Goal: Task Accomplishment & Management: Manage account settings

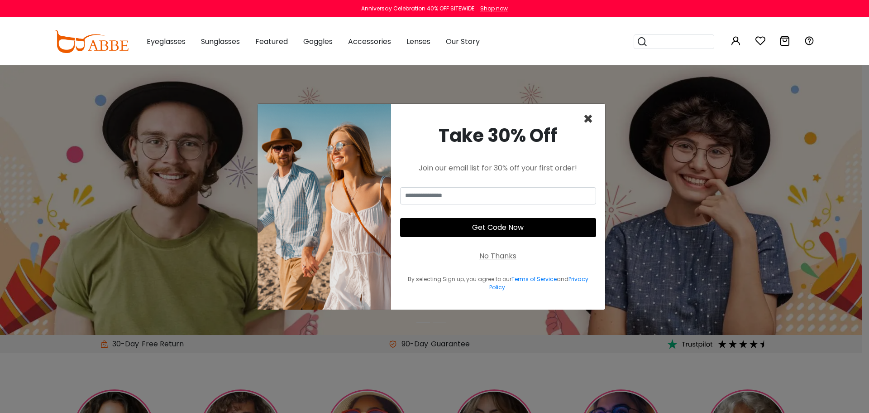
click at [591, 123] on span "×" at bounding box center [588, 118] width 10 height 23
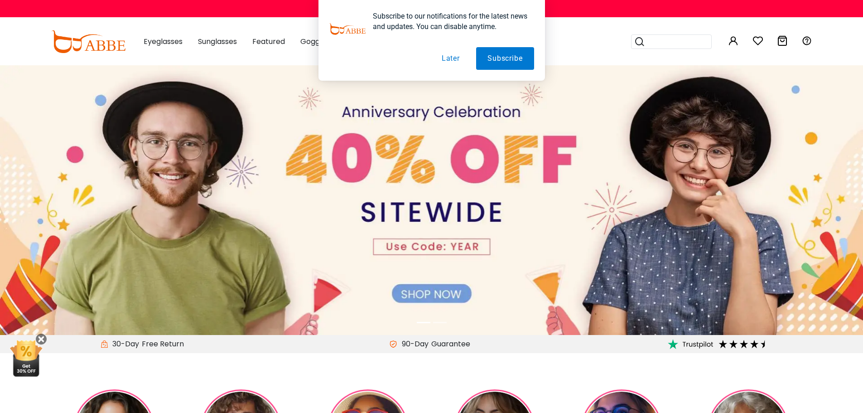
click at [448, 60] on button "Later" at bounding box center [450, 58] width 41 height 23
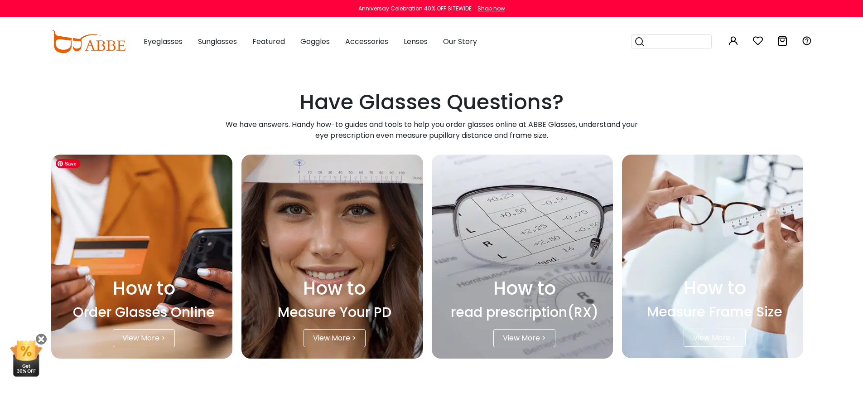
scroll to position [2632, 0]
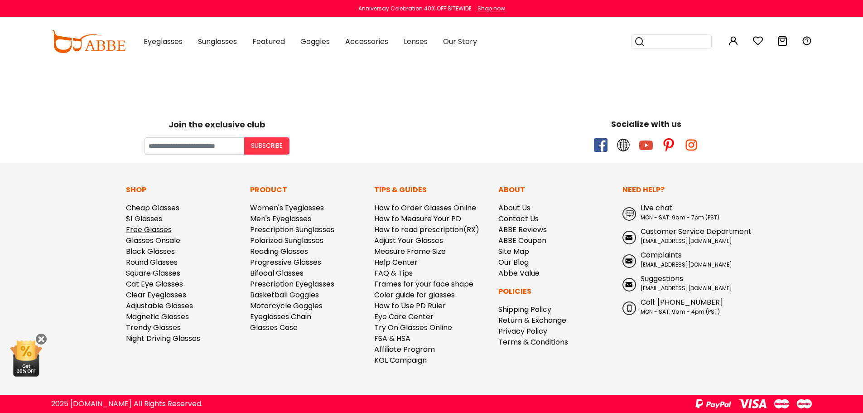
click at [150, 234] on link "Free Glasses" at bounding box center [149, 229] width 46 height 10
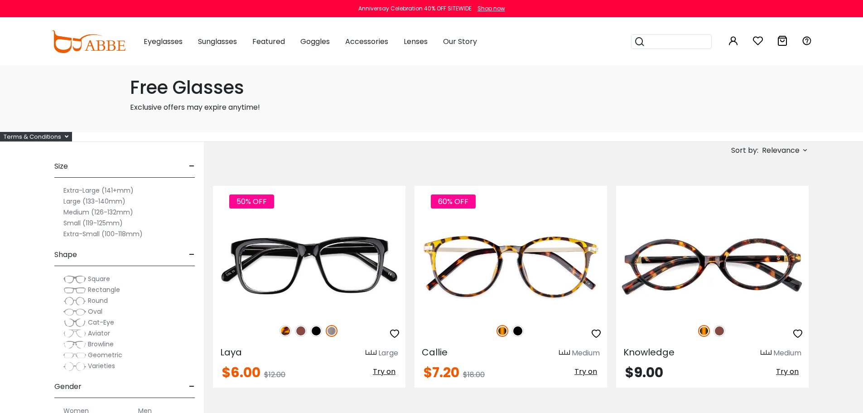
click at [101, 335] on span "Aviator" at bounding box center [99, 332] width 22 height 9
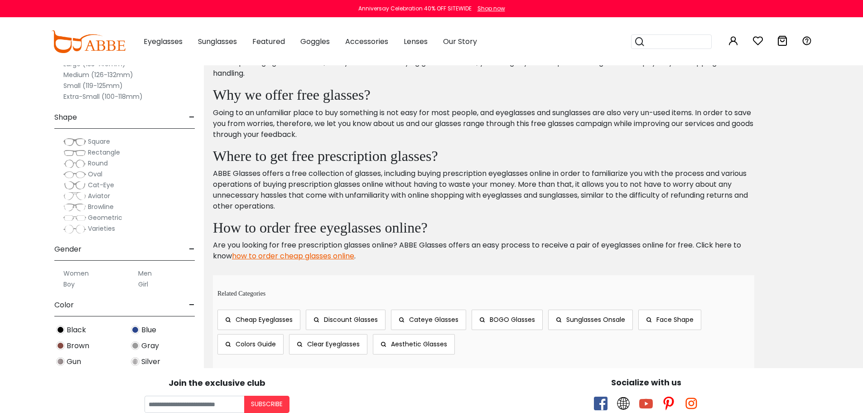
scroll to position [663, 0]
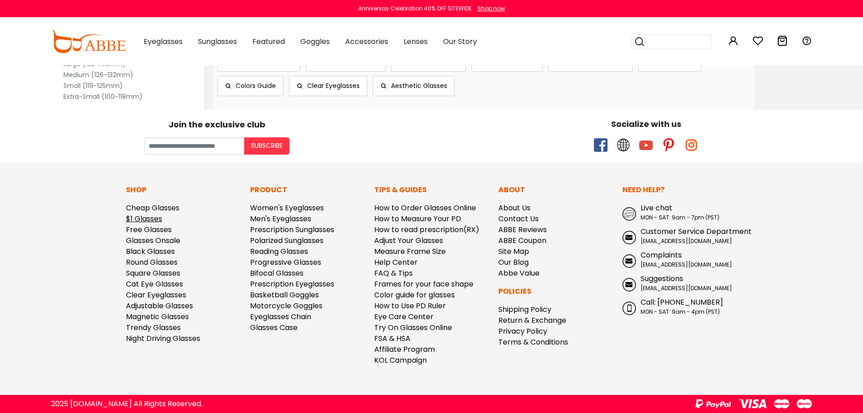
click at [148, 221] on link "$1 Glasses" at bounding box center [144, 218] width 36 height 10
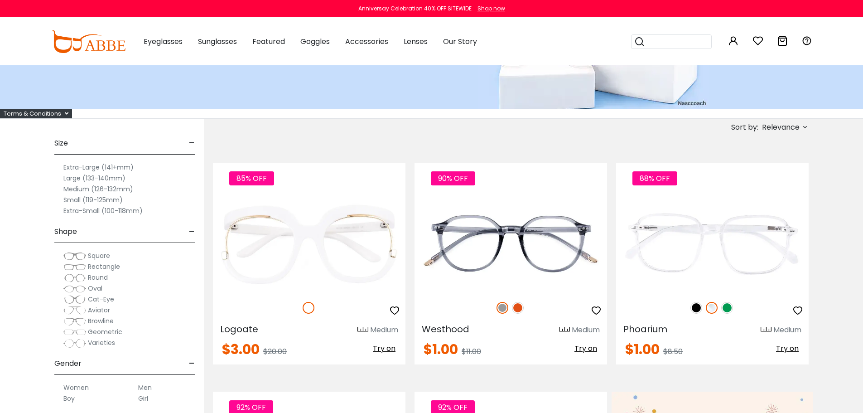
scroll to position [115, 0]
click at [97, 308] on span "Aviator" at bounding box center [99, 309] width 22 height 9
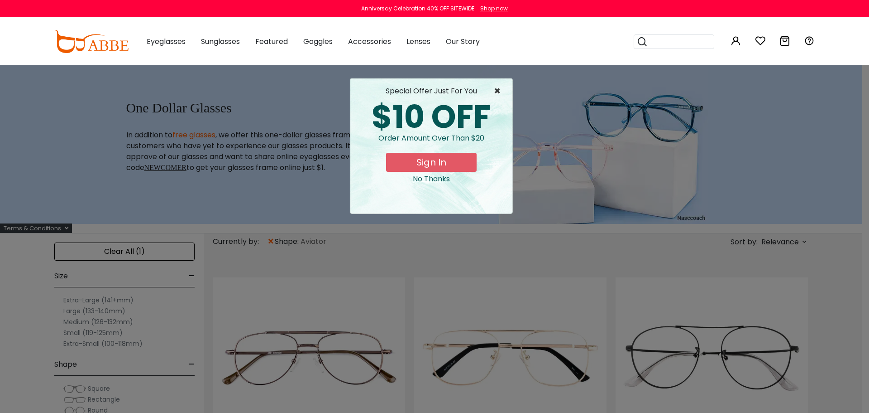
click at [498, 90] on span "×" at bounding box center [499, 91] width 11 height 11
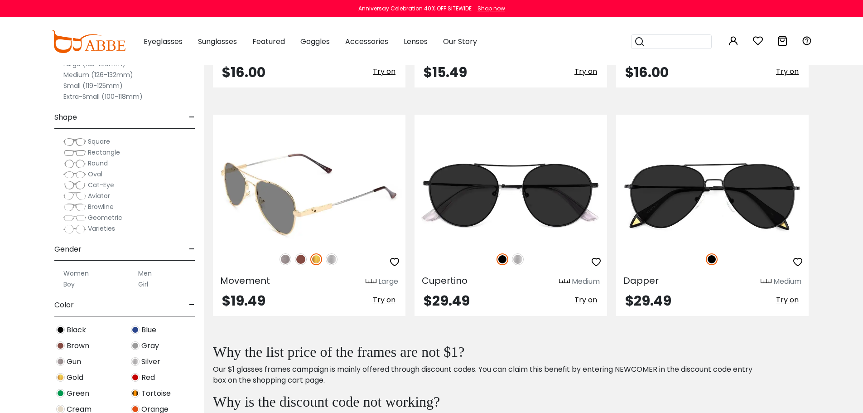
scroll to position [392, 0]
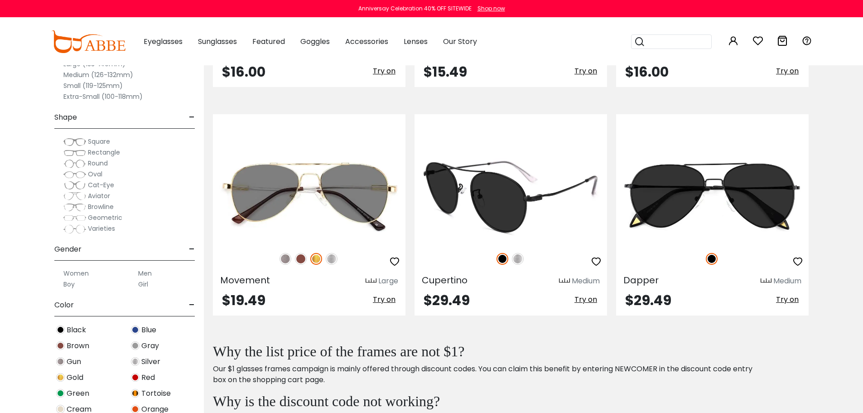
click at [519, 258] on img at bounding box center [518, 259] width 12 height 12
click at [511, 216] on img at bounding box center [510, 195] width 192 height 96
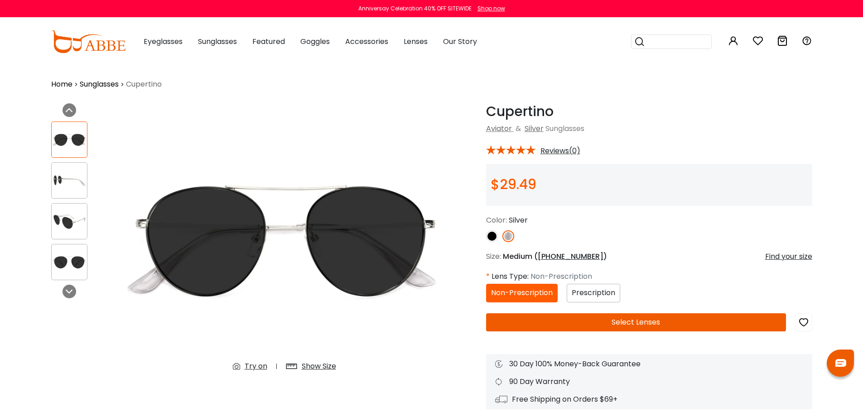
click at [601, 298] on div "Prescription" at bounding box center [593, 292] width 53 height 19
click at [595, 292] on span "Prescription" at bounding box center [592, 292] width 43 height 10
click at [594, 314] on button "Select Lenses" at bounding box center [636, 322] width 300 height 18
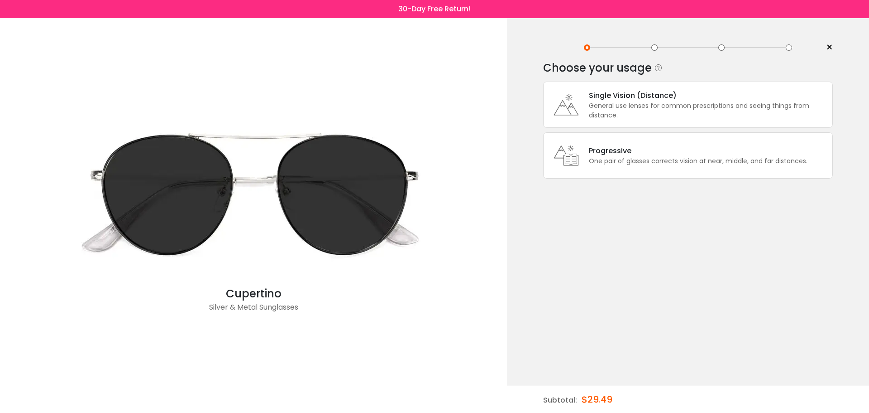
click at [644, 116] on div "General use lenses for common prescriptions and seeing things from distance." at bounding box center [708, 110] width 239 height 19
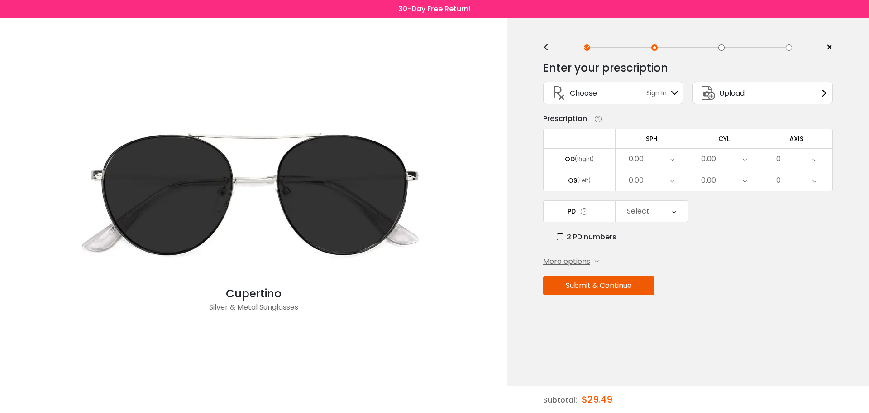
click at [576, 258] on span "More options" at bounding box center [566, 261] width 47 height 11
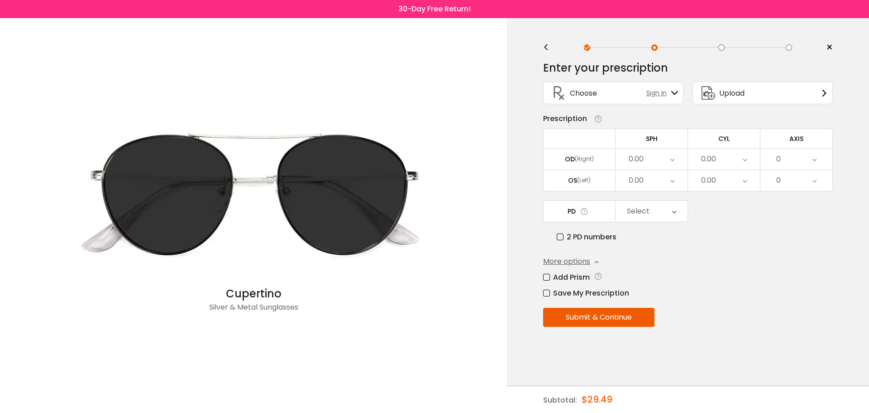
click at [663, 91] on span "Sign In" at bounding box center [659, 93] width 25 height 10
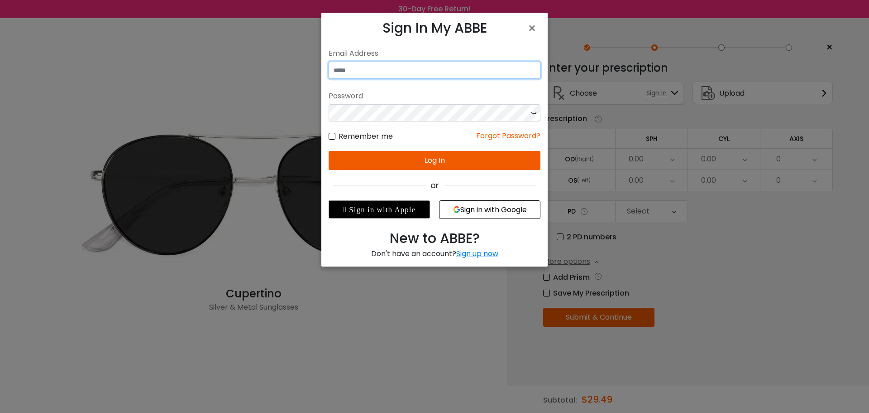
click at [481, 70] on input "email" at bounding box center [435, 70] width 212 height 17
type input "**********"
click at [475, 214] on button "Sign in with Google" at bounding box center [489, 209] width 101 height 19
click at [482, 205] on button "Sign in with Google" at bounding box center [489, 209] width 101 height 19
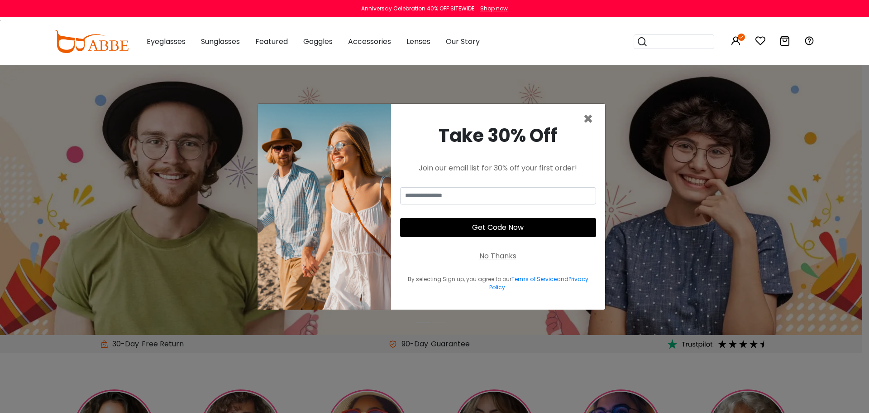
click at [500, 258] on div "No Thanks" at bounding box center [498, 255] width 37 height 11
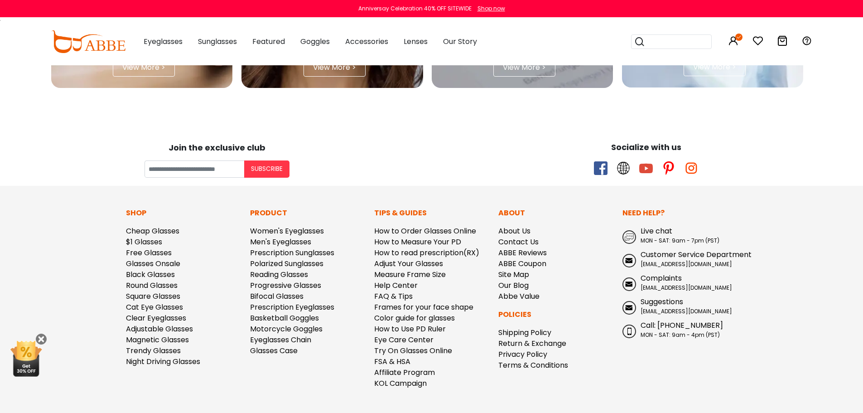
scroll to position [2632, 0]
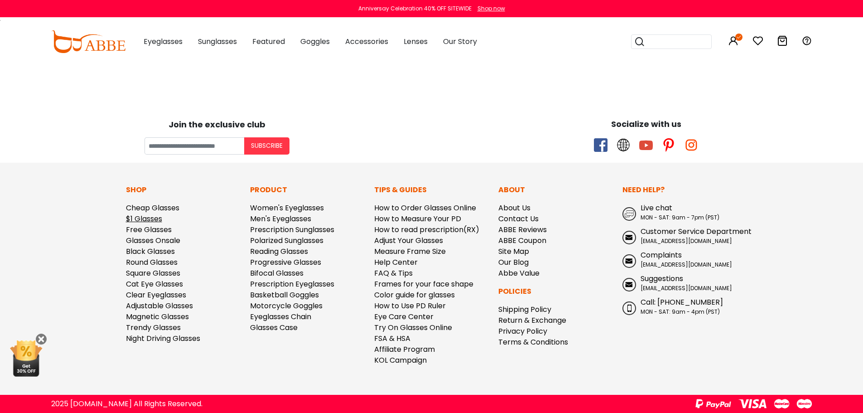
click at [139, 222] on link "$1 Glasses" at bounding box center [144, 218] width 36 height 10
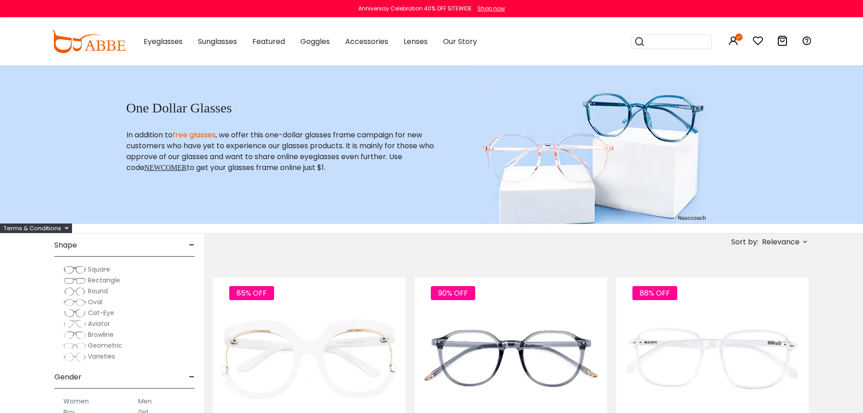
scroll to position [101, 0]
click at [105, 324] on span "Aviator" at bounding box center [99, 322] width 22 height 9
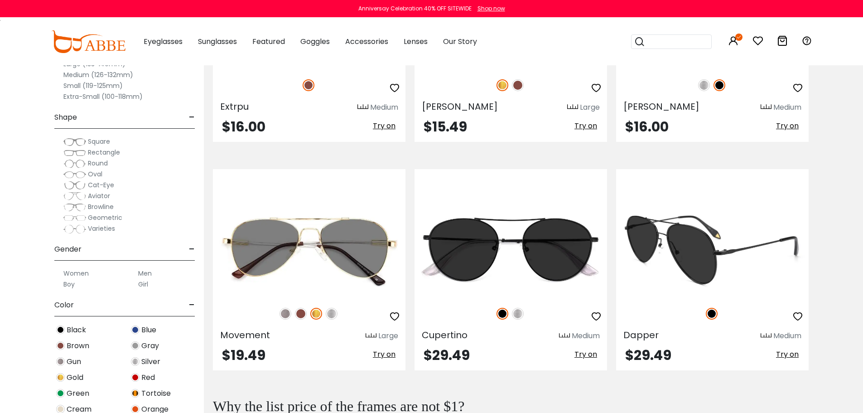
scroll to position [337, 0]
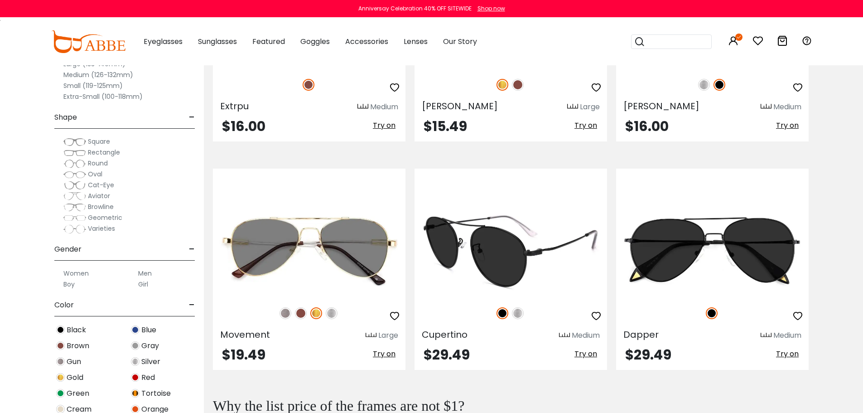
click at [520, 312] on img at bounding box center [518, 313] width 12 height 12
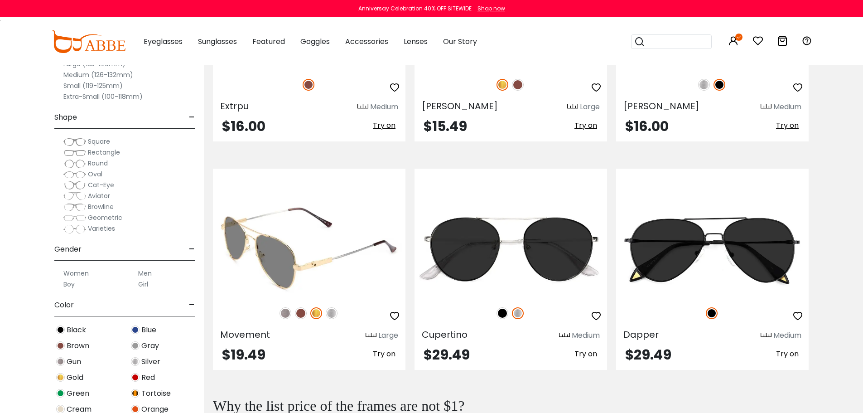
click at [336, 320] on div at bounding box center [309, 312] width 192 height 19
click at [333, 312] on img at bounding box center [332, 313] width 12 height 12
click at [297, 315] on img at bounding box center [301, 313] width 12 height 12
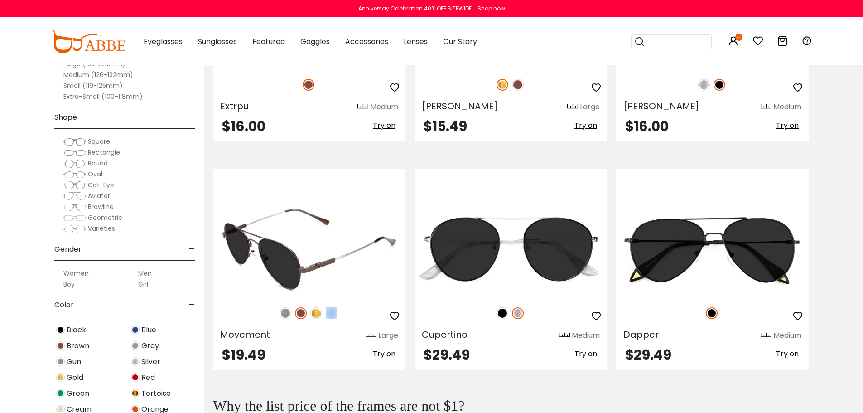
click at [288, 317] on img at bounding box center [285, 313] width 12 height 12
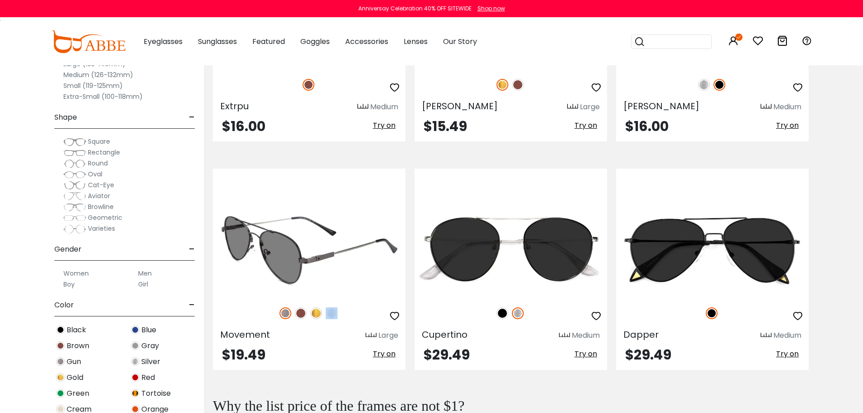
click at [334, 315] on img at bounding box center [332, 313] width 12 height 12
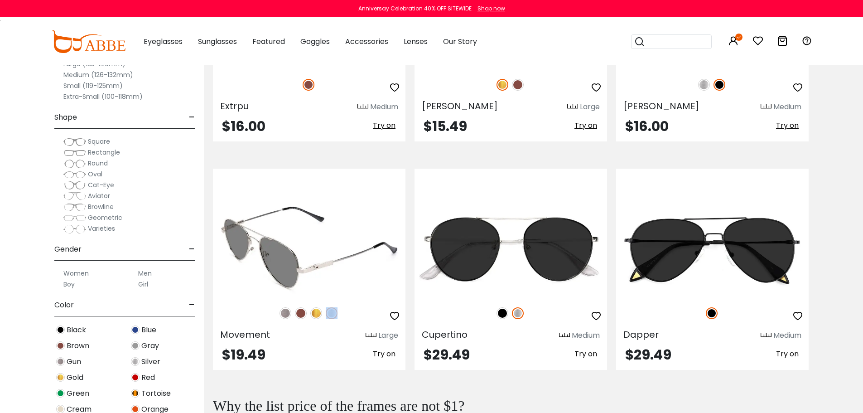
click at [315, 311] on img at bounding box center [316, 313] width 12 height 12
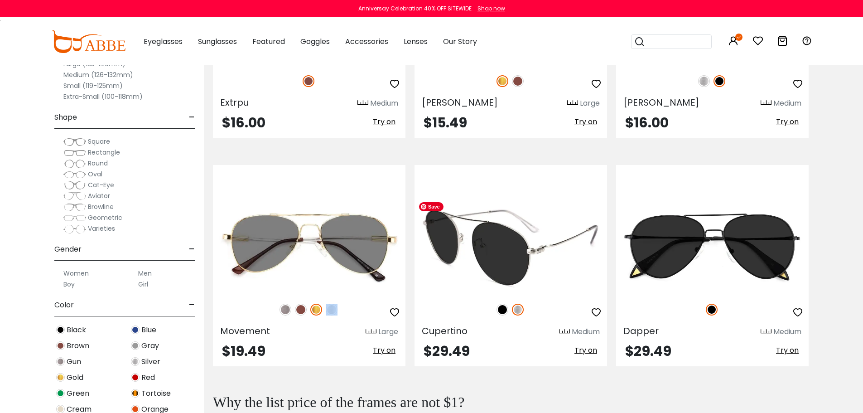
scroll to position [343, 0]
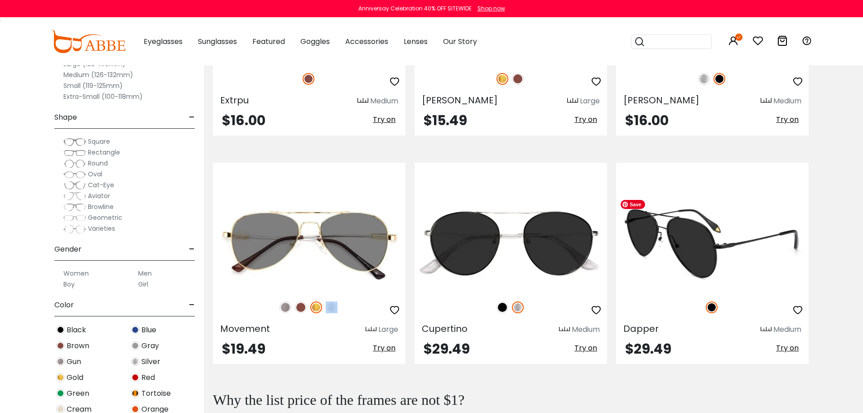
click at [708, 247] on img at bounding box center [712, 243] width 192 height 96
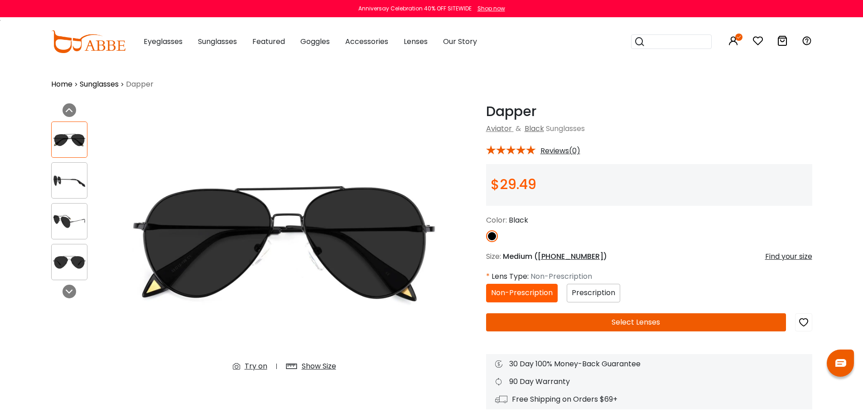
click at [75, 176] on img at bounding box center [69, 181] width 35 height 18
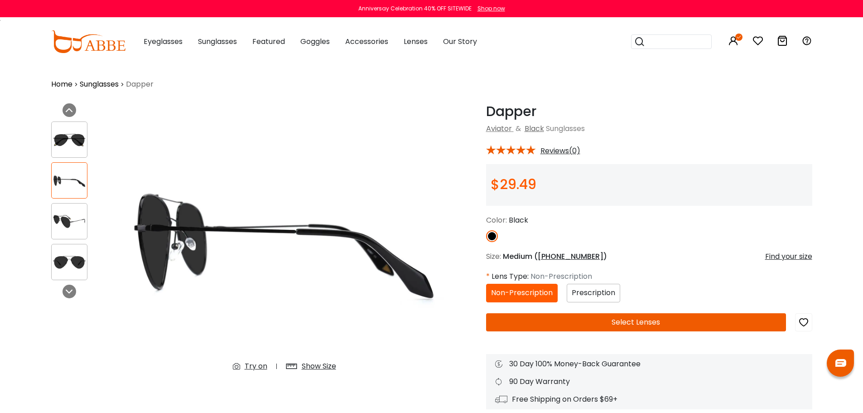
click at [62, 238] on div at bounding box center [69, 221] width 36 height 36
click at [60, 269] on img at bounding box center [69, 262] width 35 height 18
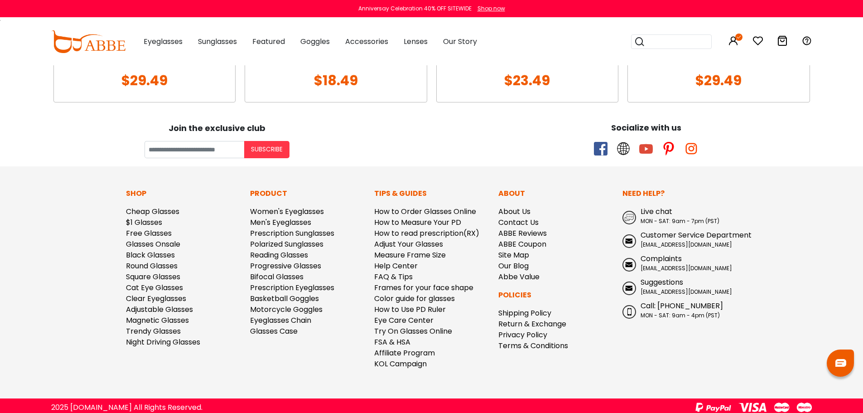
scroll to position [910, 0]
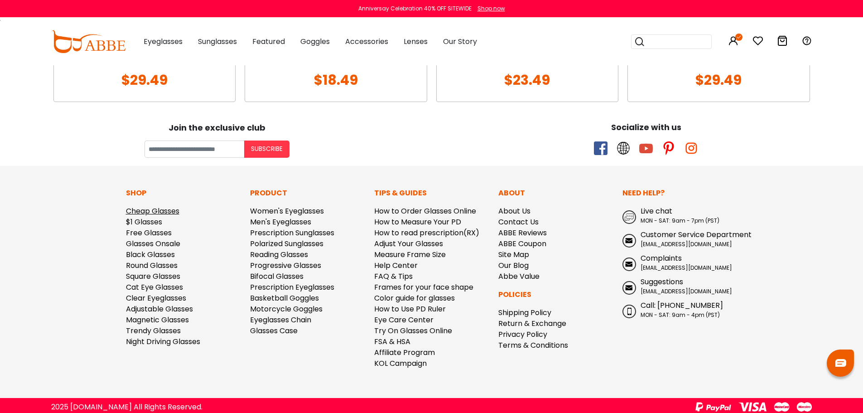
click at [144, 209] on link "Cheap Glasses" at bounding box center [152, 211] width 53 height 10
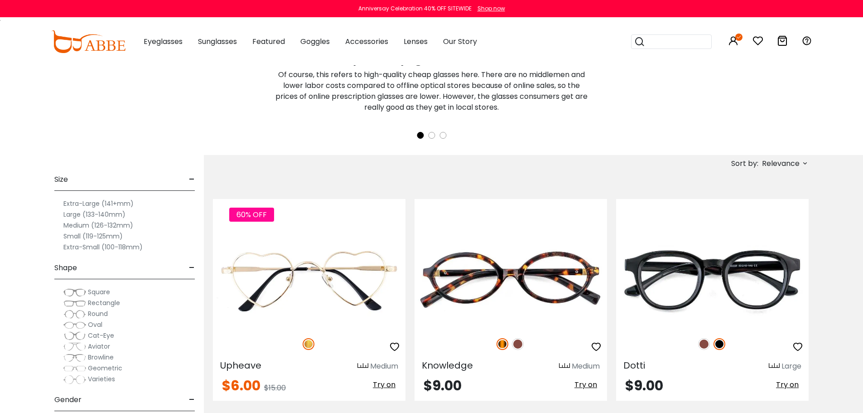
scroll to position [207, 0]
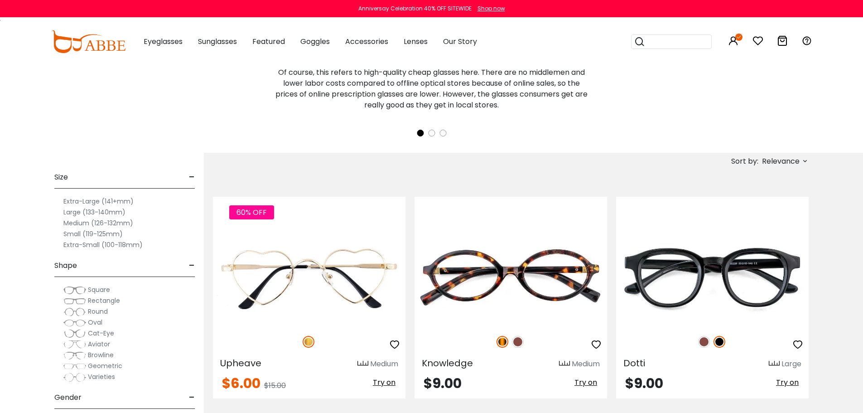
click at [103, 220] on label "Medium (126-132mm)" at bounding box center [98, 222] width 70 height 11
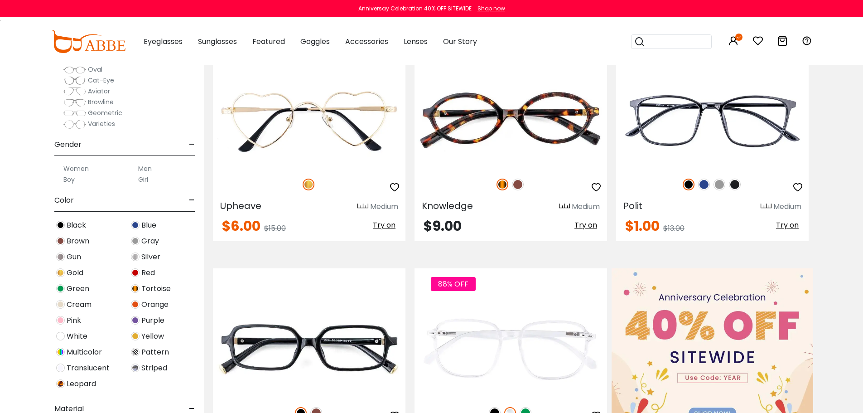
scroll to position [91, 0]
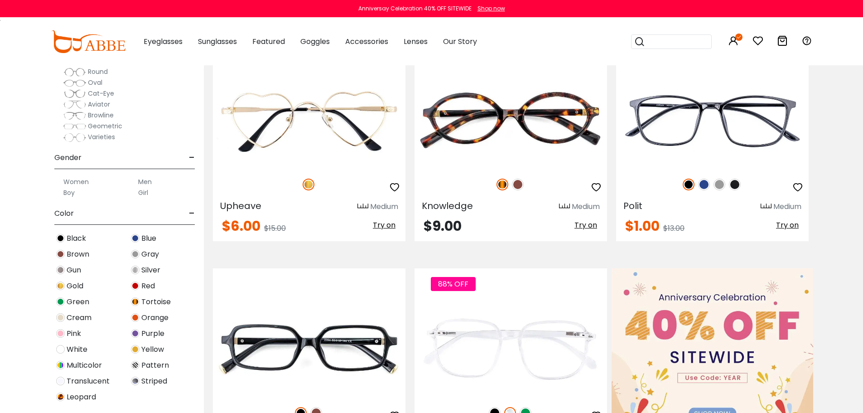
click at [102, 105] on span "Aviator" at bounding box center [99, 104] width 22 height 9
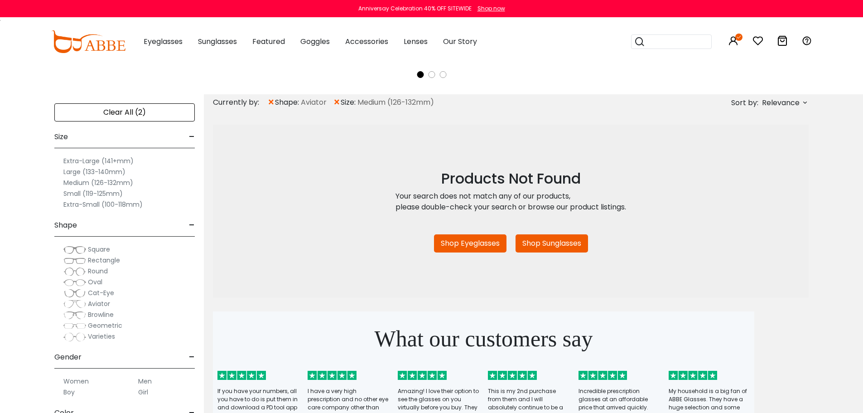
scroll to position [261, 0]
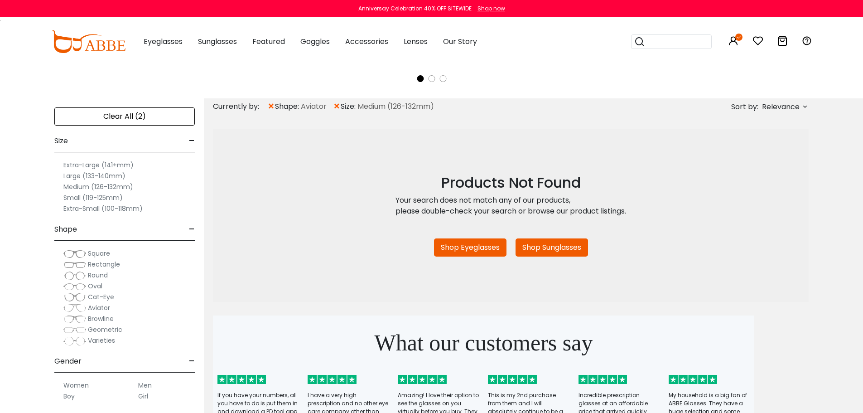
click at [341, 107] on span "size:" at bounding box center [349, 106] width 17 height 11
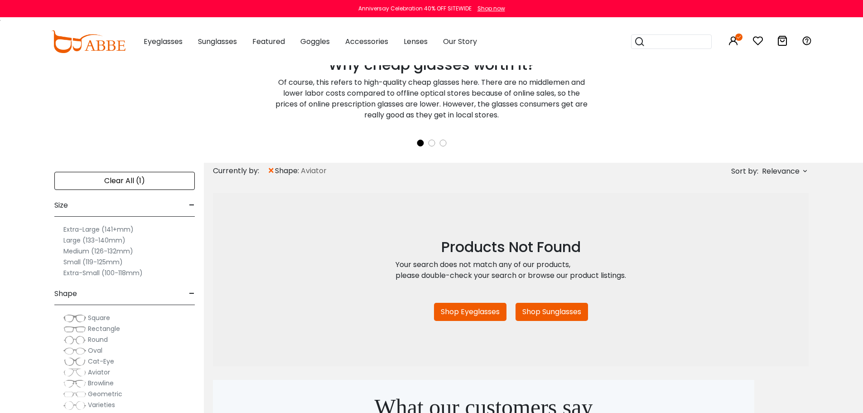
scroll to position [197, 0]
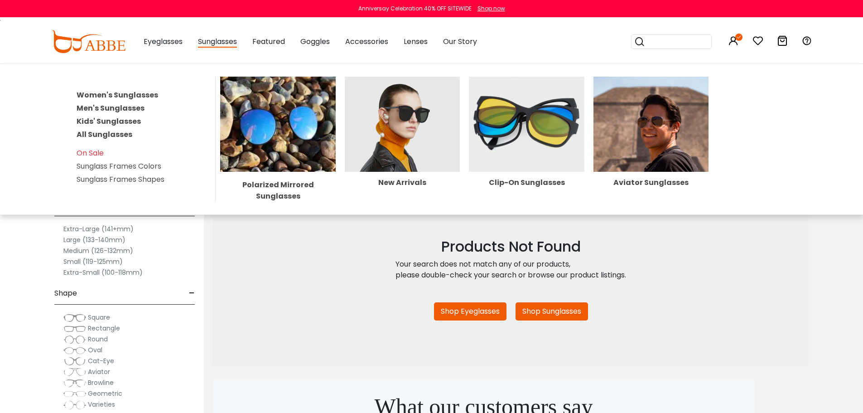
click at [229, 43] on span "Sunglasses" at bounding box center [217, 41] width 39 height 11
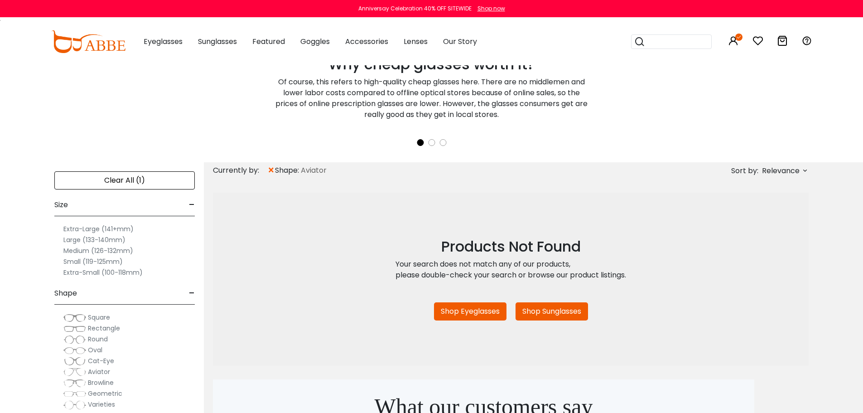
click at [218, 42] on span "Sunglasses" at bounding box center [217, 41] width 39 height 10
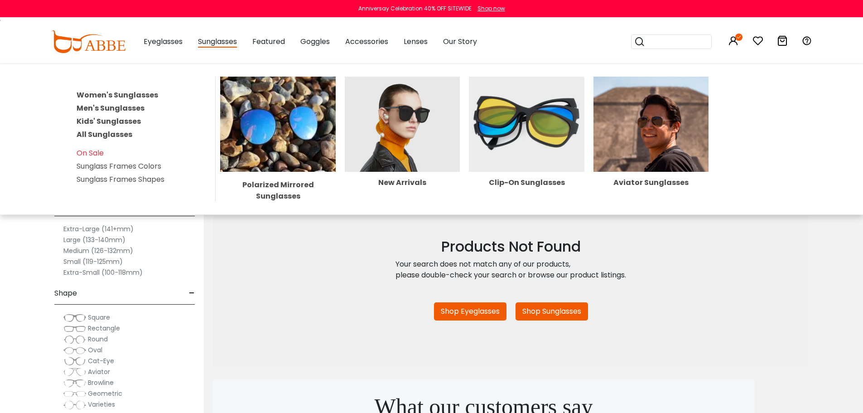
click at [219, 34] on div "Sunglasses Women's Sunglasses Men's Sunglasses Kids' Sunglasses All Sunglasses …" at bounding box center [217, 41] width 39 height 45
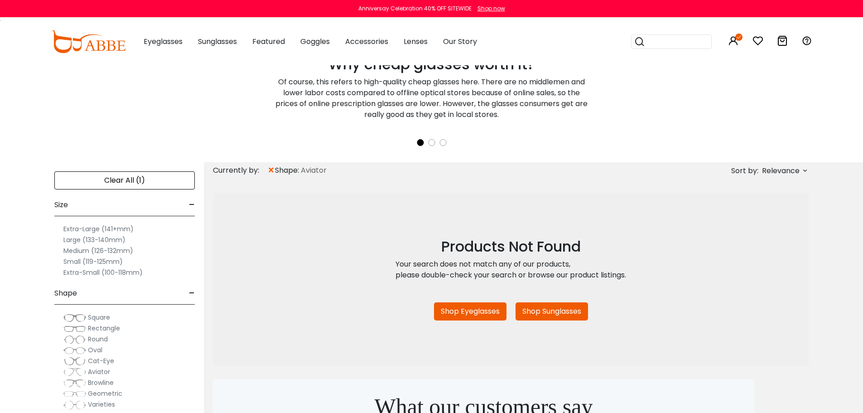
click at [216, 39] on span "Sunglasses" at bounding box center [217, 41] width 39 height 10
click at [108, 35] on img at bounding box center [88, 41] width 74 height 23
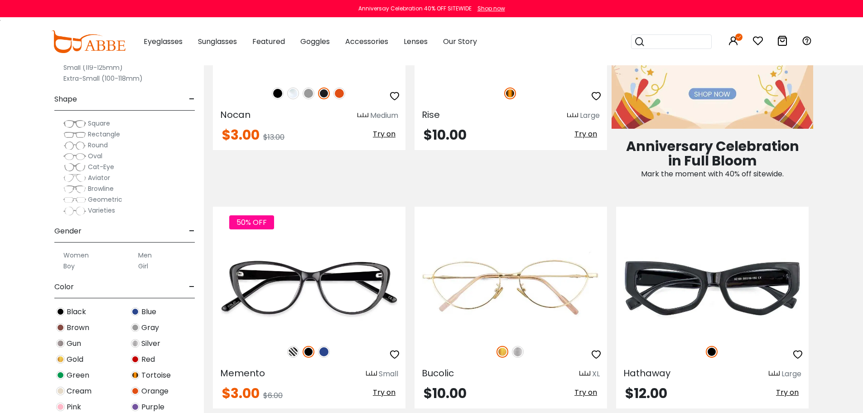
scroll to position [467, 0]
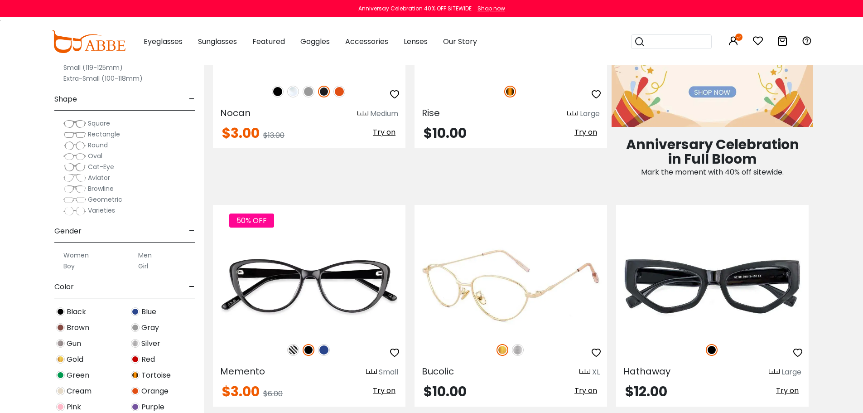
click at [518, 351] on img at bounding box center [518, 350] width 12 height 12
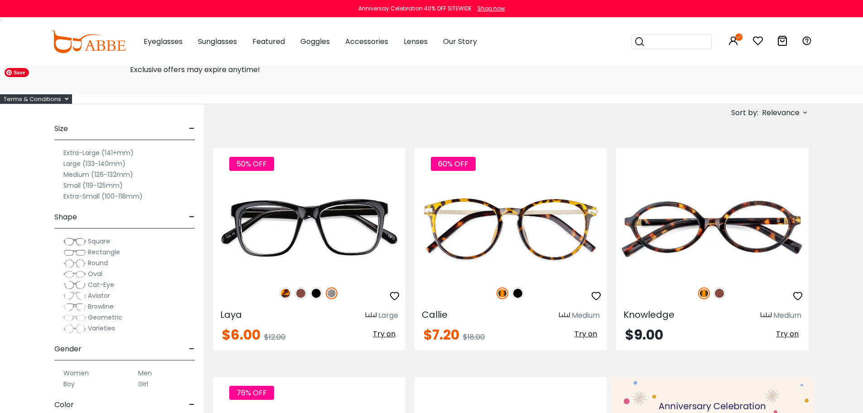
scroll to position [0, 0]
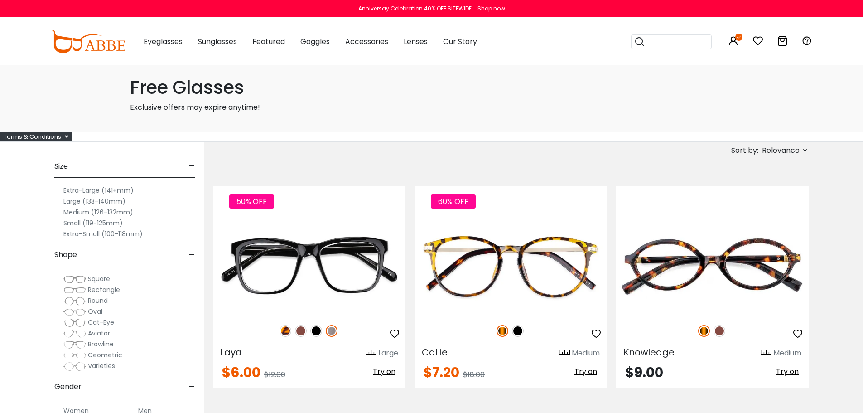
click at [101, 335] on span "Aviator" at bounding box center [99, 332] width 22 height 9
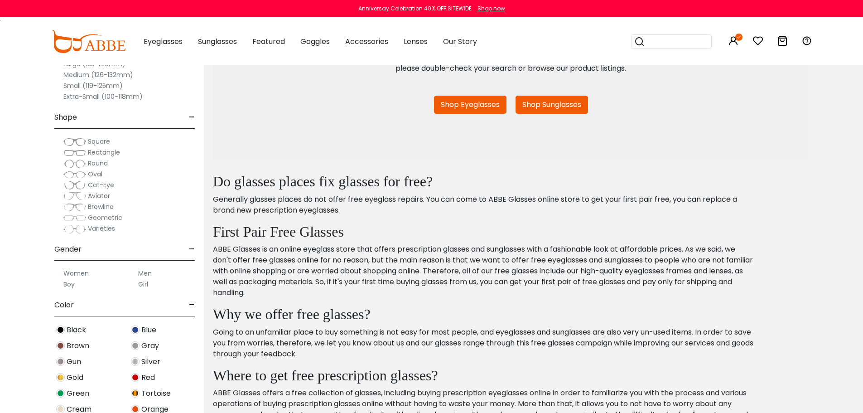
scroll to position [188, 0]
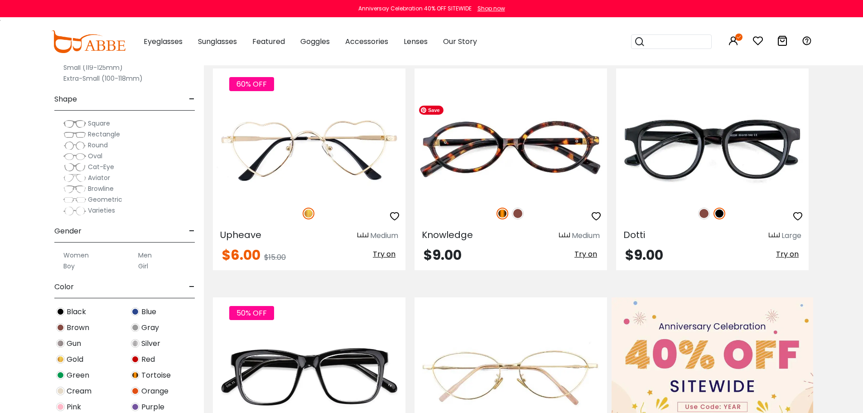
scroll to position [337, 0]
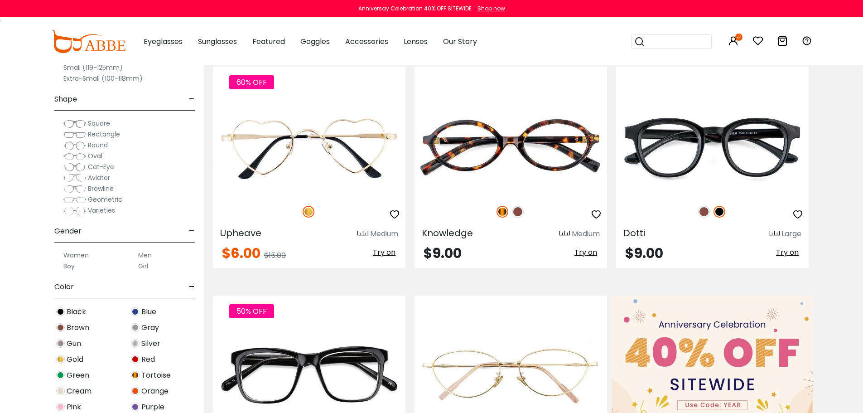
click at [95, 181] on span "Aviator" at bounding box center [99, 177] width 22 height 9
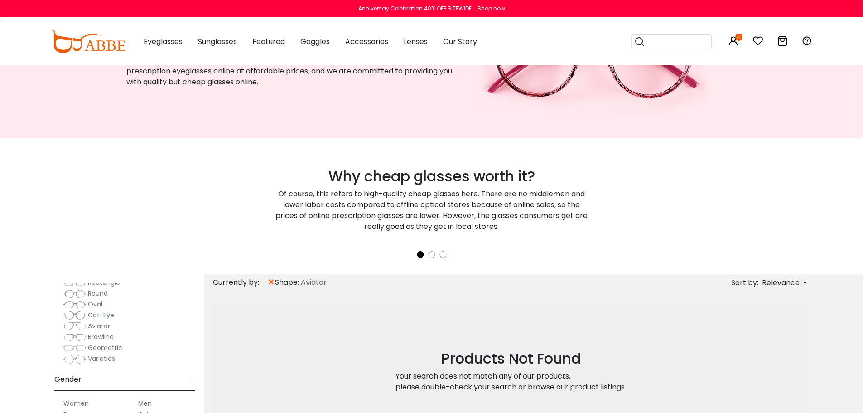
scroll to position [157, 0]
click at [276, 281] on span "shape:" at bounding box center [288, 282] width 26 height 11
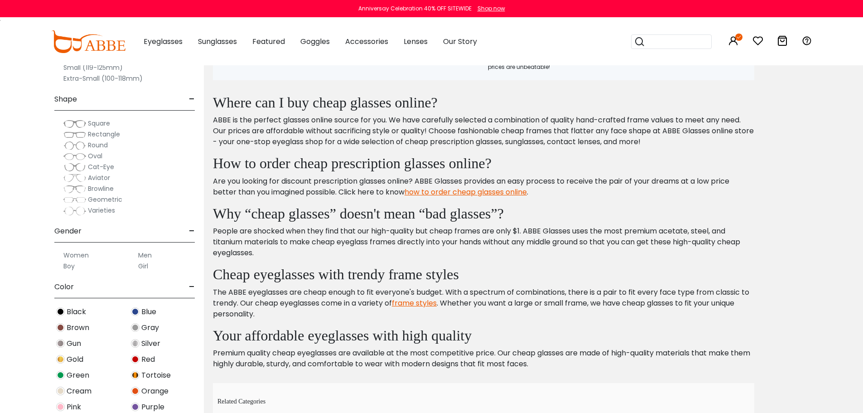
scroll to position [5171, 0]
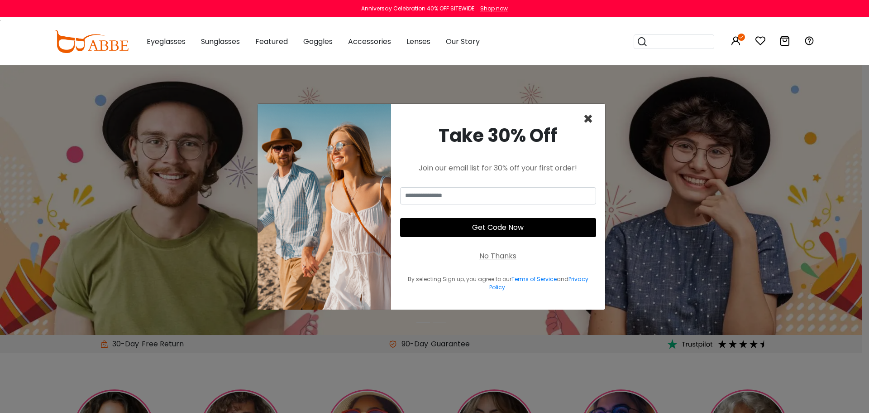
click at [590, 120] on span "×" at bounding box center [588, 118] width 10 height 23
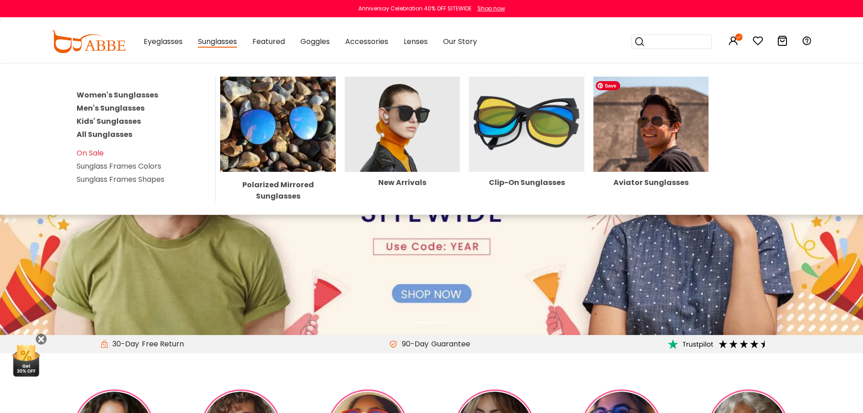
click at [687, 139] on img at bounding box center [650, 124] width 115 height 95
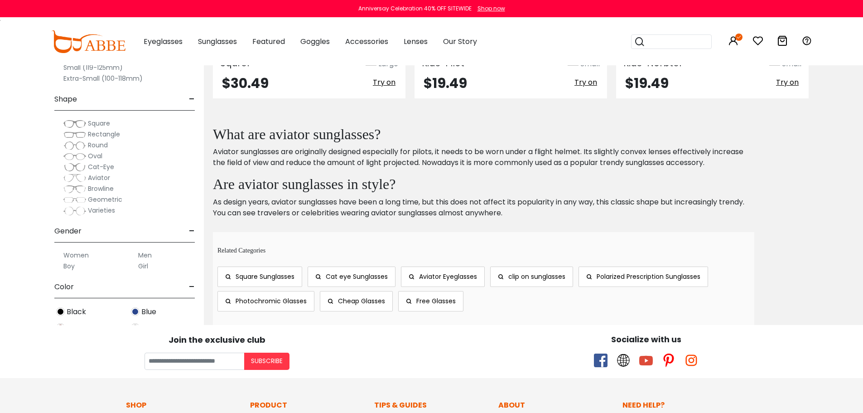
scroll to position [1086, 0]
click at [431, 298] on span "Free Glasses" at bounding box center [435, 300] width 39 height 9
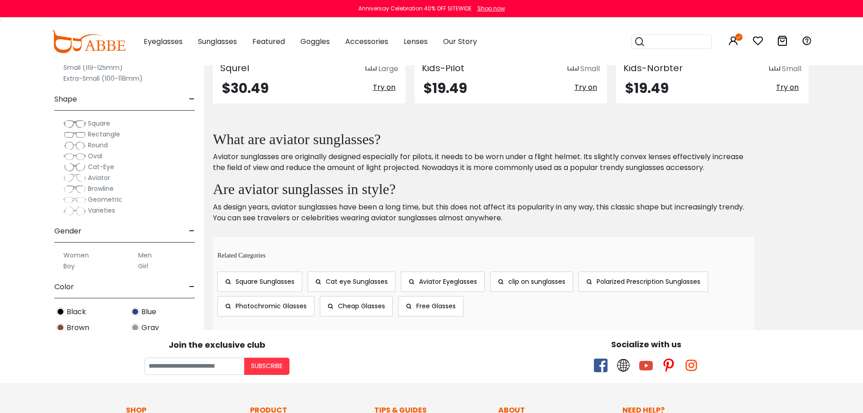
scroll to position [1081, 0]
click at [105, 51] on img at bounding box center [88, 41] width 74 height 23
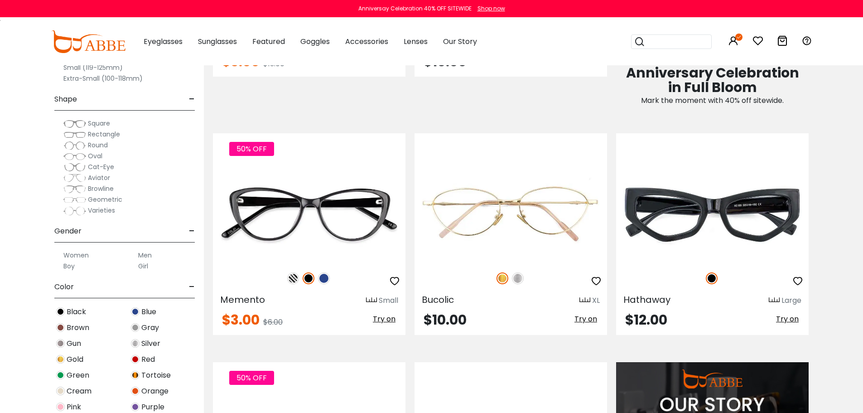
scroll to position [539, 0]
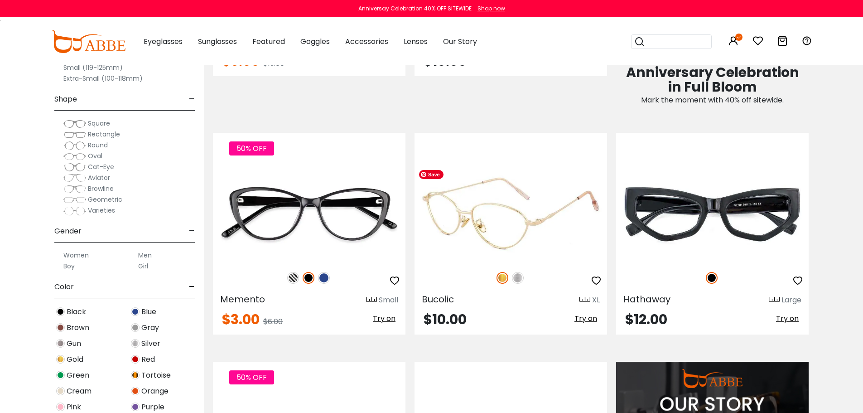
click at [520, 225] on img at bounding box center [510, 213] width 192 height 96
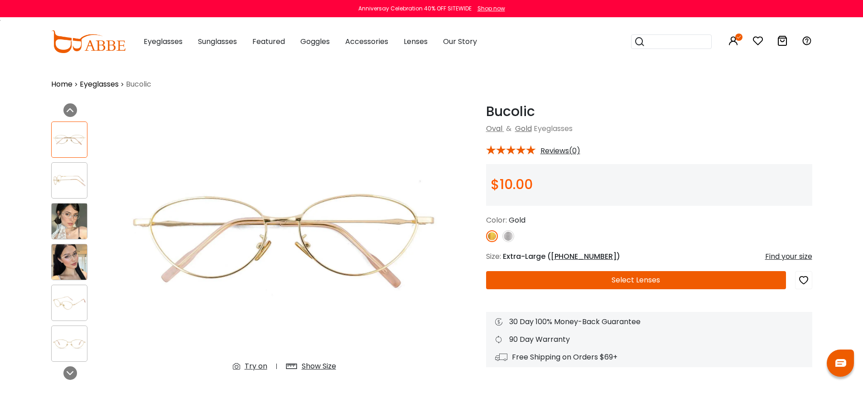
click at [78, 218] on img at bounding box center [69, 220] width 35 height 35
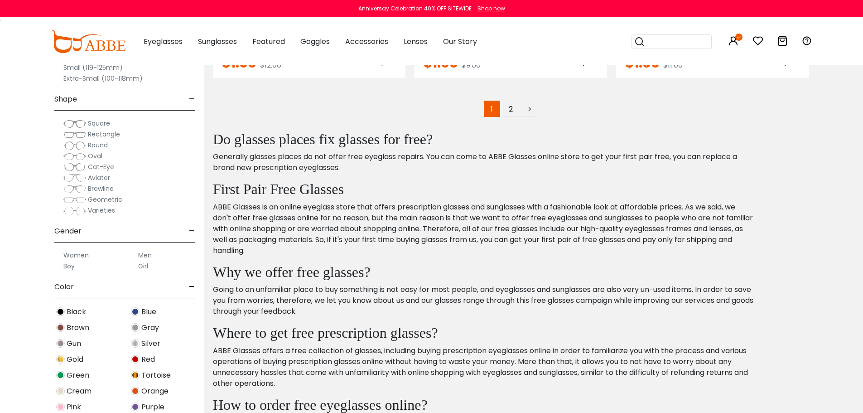
scroll to position [4683, 0]
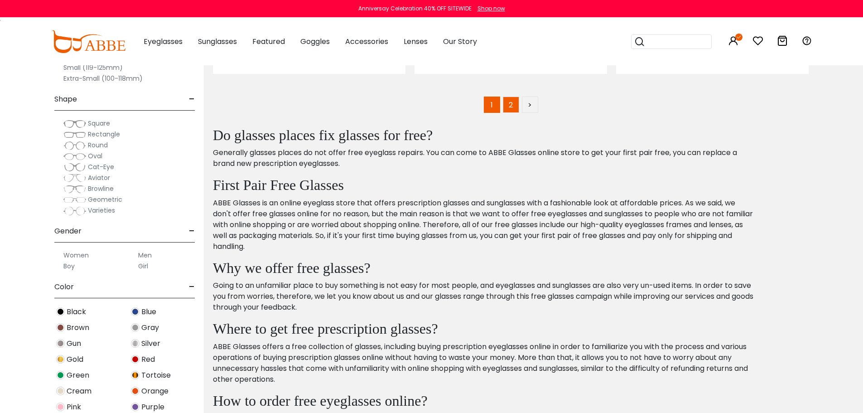
click at [508, 97] on link "2" at bounding box center [511, 104] width 16 height 16
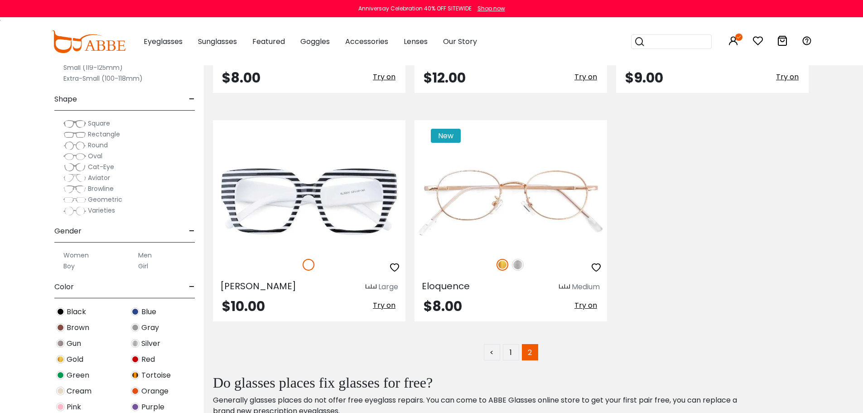
scroll to position [3950, 0]
click at [98, 179] on span "Aviator" at bounding box center [99, 177] width 22 height 9
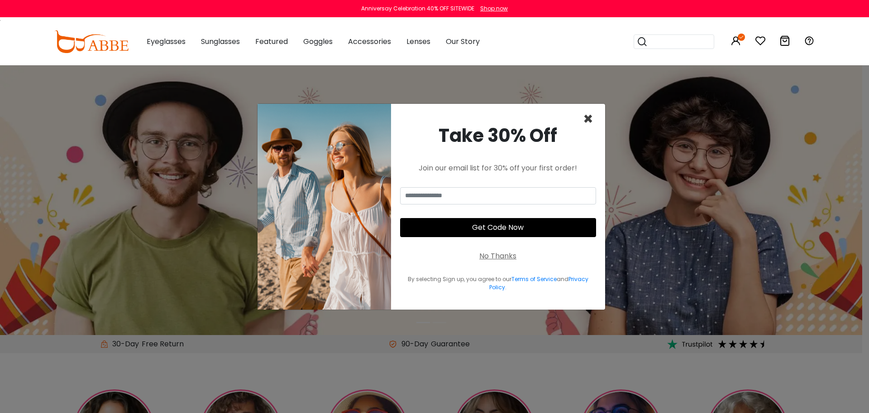
click at [590, 118] on span "×" at bounding box center [588, 118] width 10 height 23
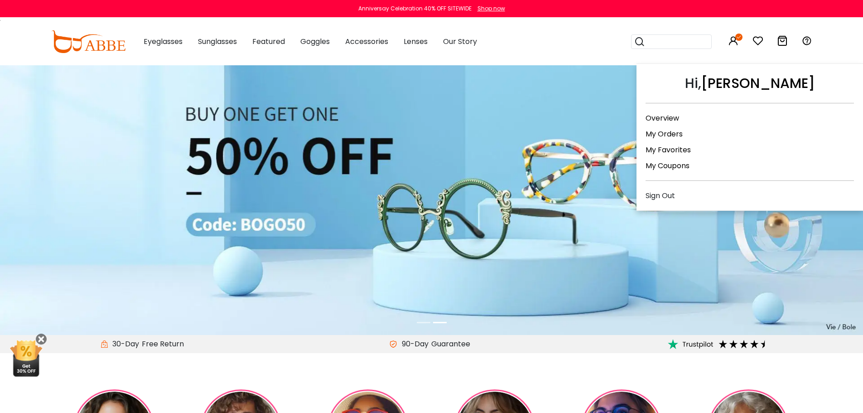
click at [735, 37] on icon at bounding box center [738, 37] width 7 height 7
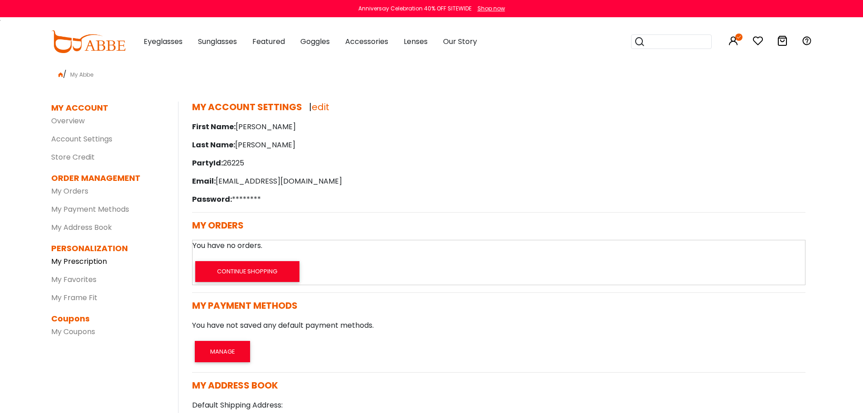
click at [86, 258] on link "My Prescription" at bounding box center [79, 261] width 56 height 10
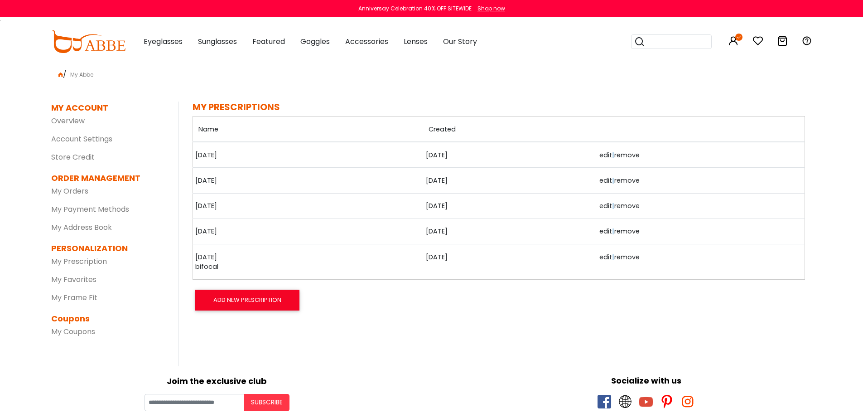
click at [211, 237] on td "[DATE]" at bounding box center [307, 230] width 230 height 25
click at [216, 230] on link "[DATE]" at bounding box center [217, 231] width 45 height 10
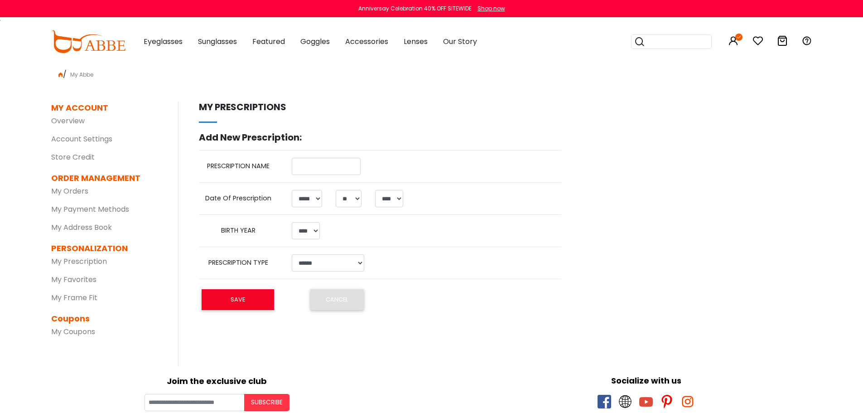
select select "*"
select select "**"
select select "****"
type input "*******"
select select "*"
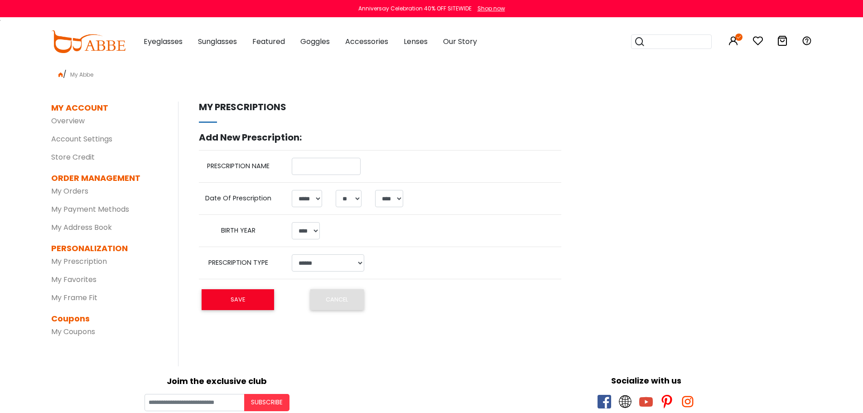
select select "**"
select select "****"
select select "******"
select select "*****"
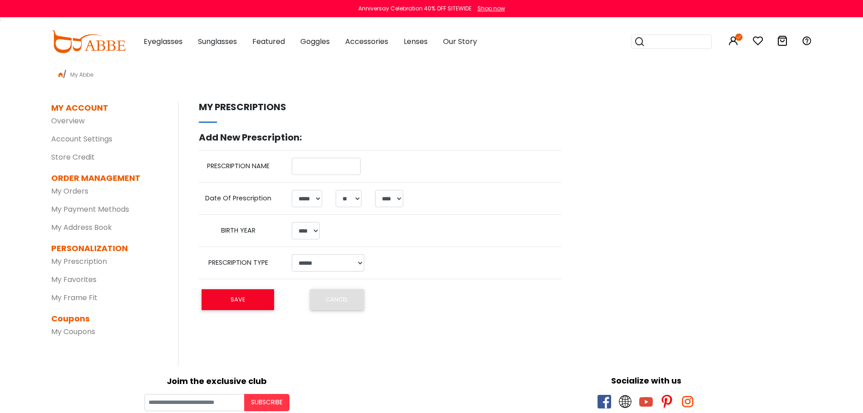
select select "***"
select select
select select "*****"
select select "**"
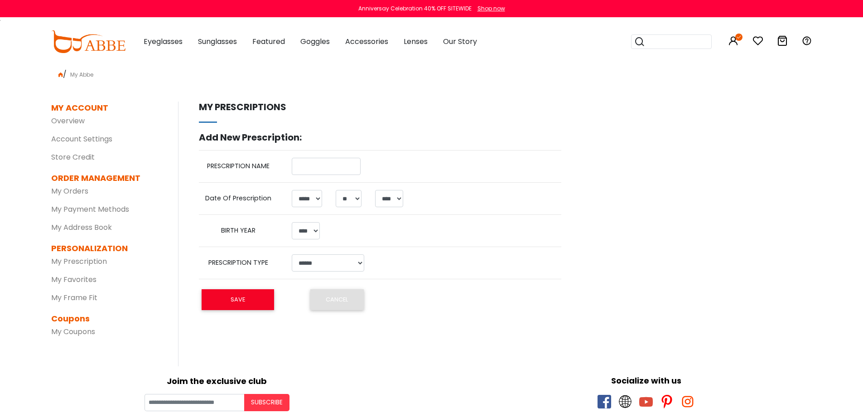
select select
